Goal: Task Accomplishment & Management: Use online tool/utility

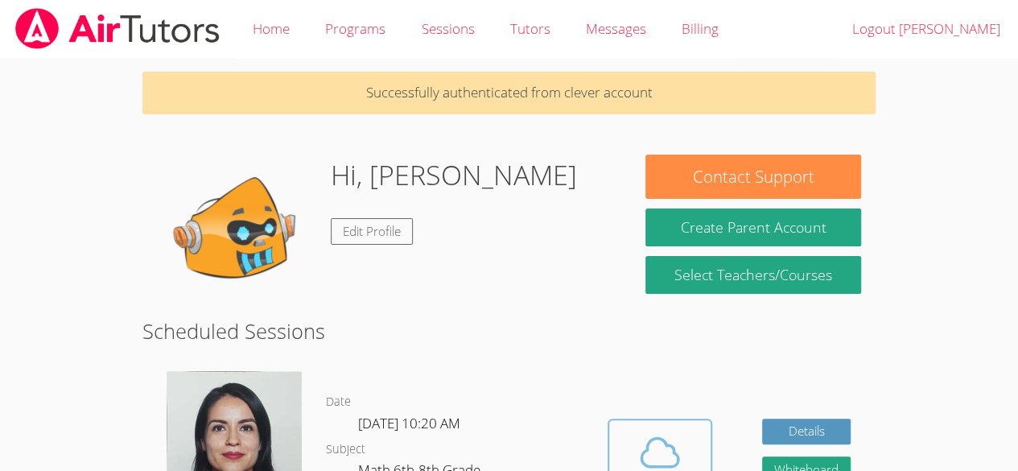
click at [632, 430] on span at bounding box center [660, 452] width 82 height 45
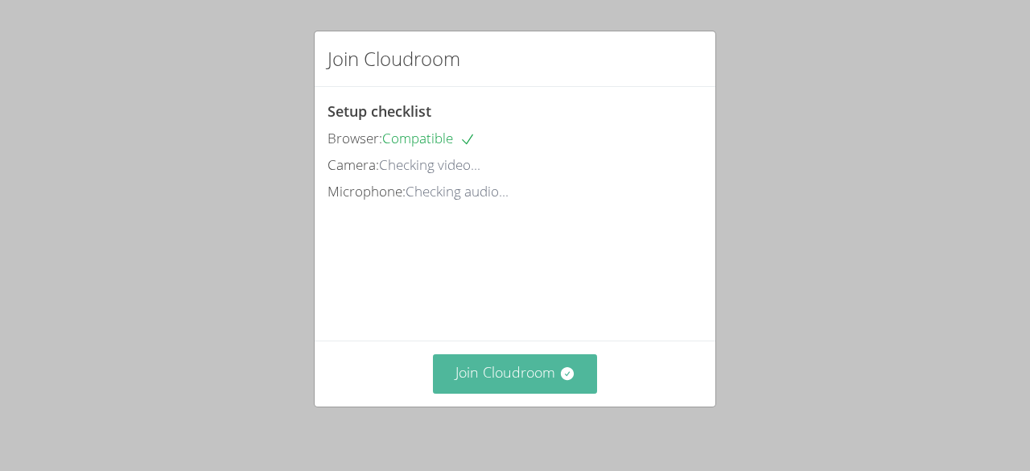
click at [460, 368] on button "Join Cloudroom" at bounding box center [515, 373] width 165 height 39
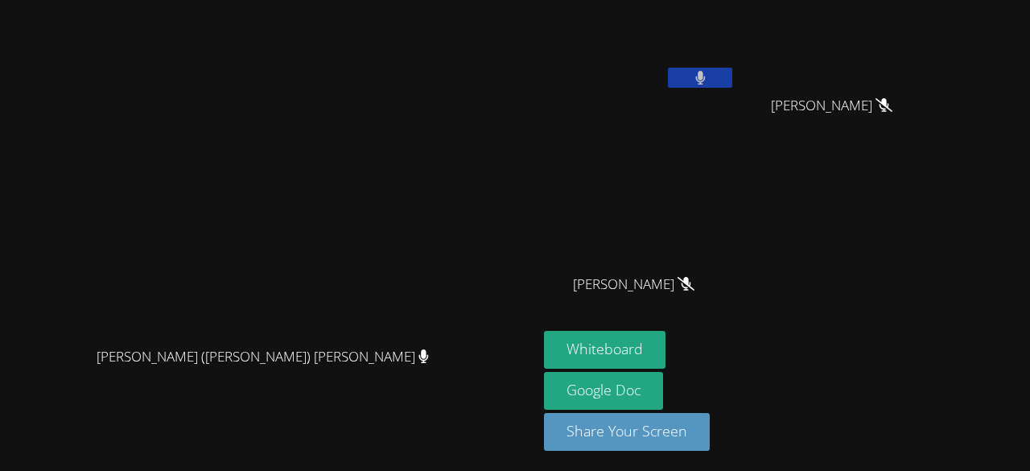
scroll to position [23, 0]
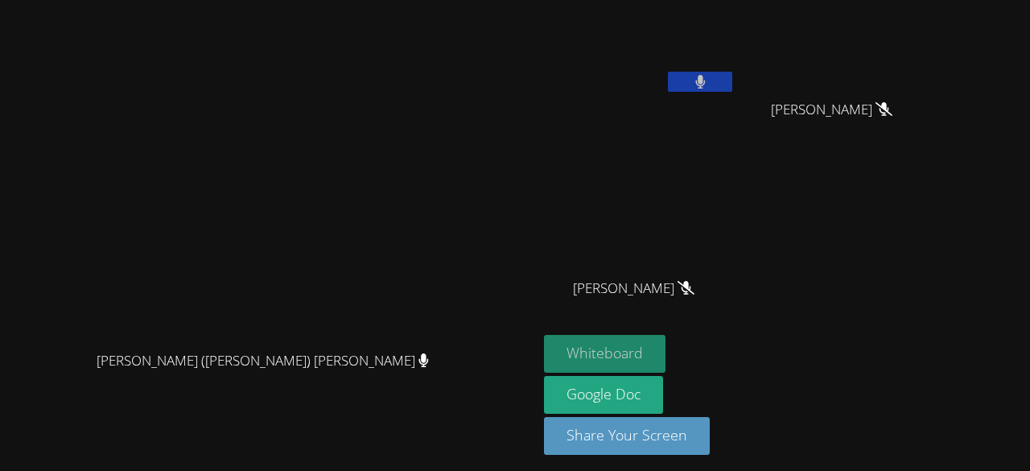
click at [665, 353] on button "Whiteboard" at bounding box center [604, 354] width 121 height 38
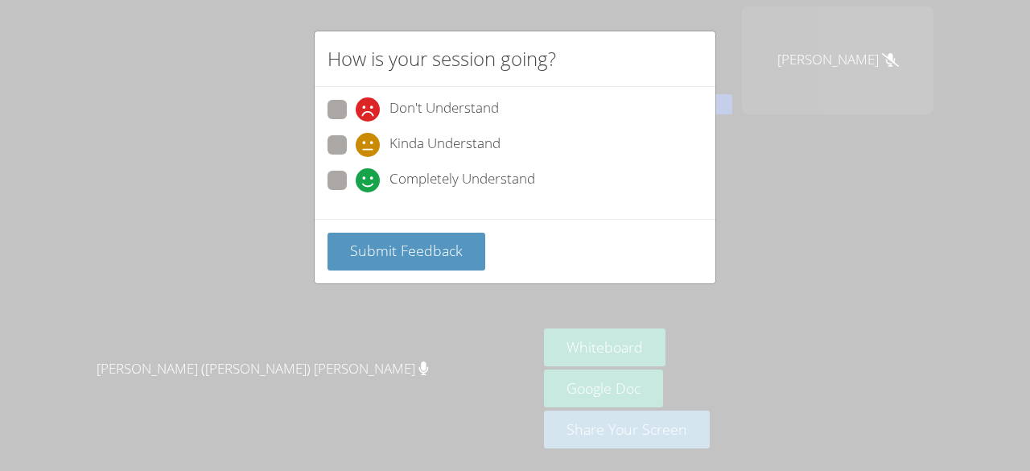
scroll to position [0, 0]
